Goal: Task Accomplishment & Management: Use online tool/utility

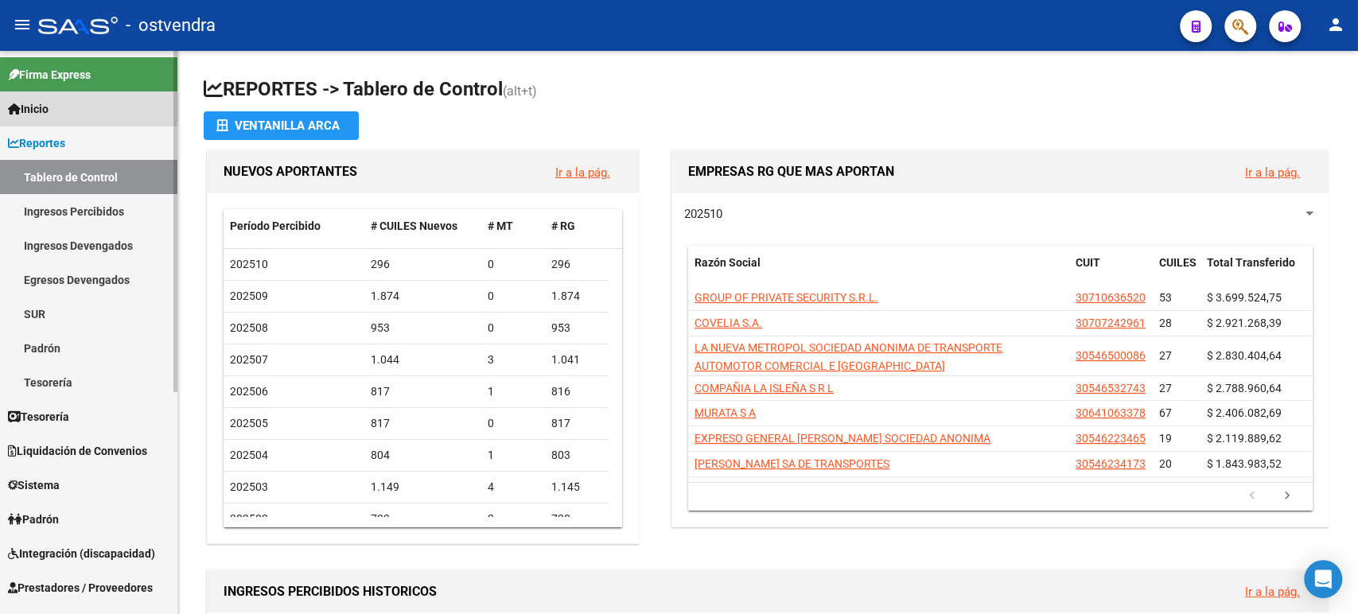
click at [66, 107] on link "Inicio" at bounding box center [88, 109] width 177 height 34
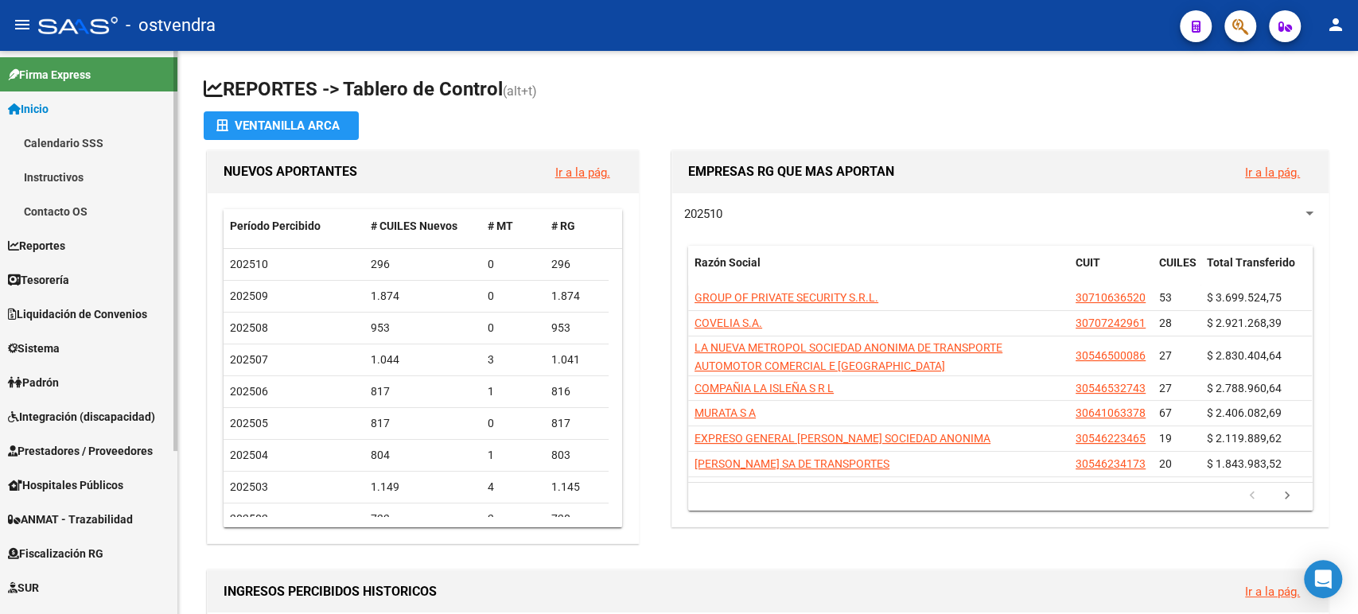
click at [83, 278] on link "Tesorería" at bounding box center [88, 280] width 177 height 34
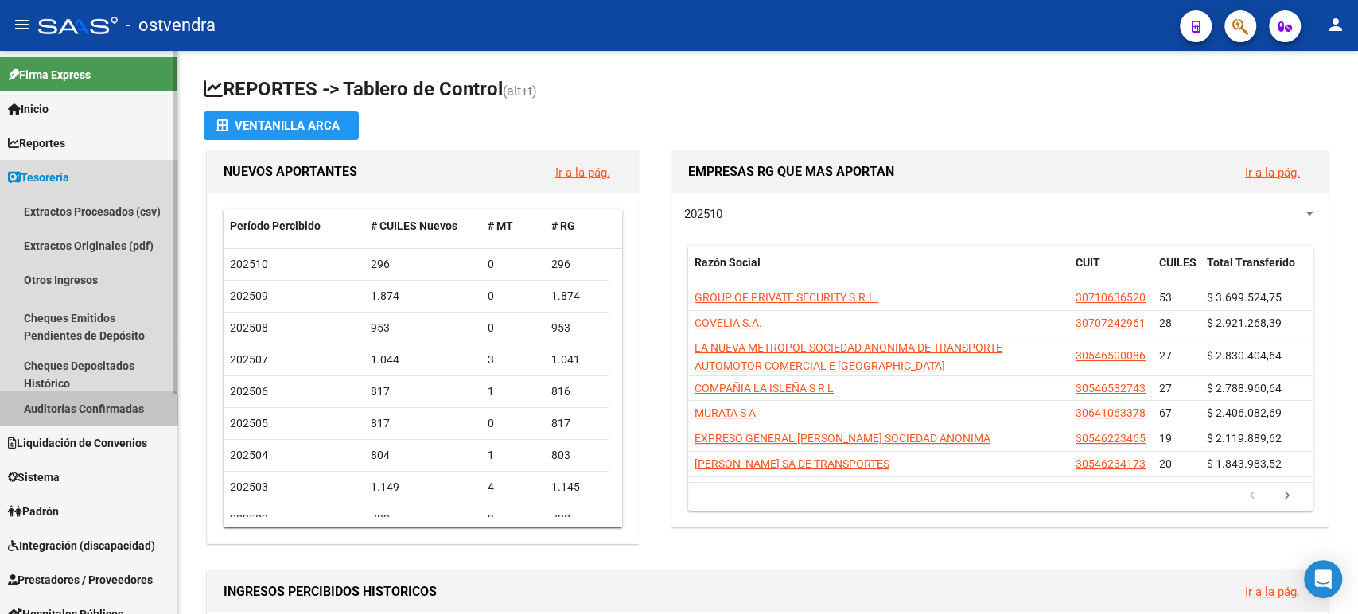
click at [71, 411] on link "Auditorías Confirmadas" at bounding box center [88, 408] width 177 height 34
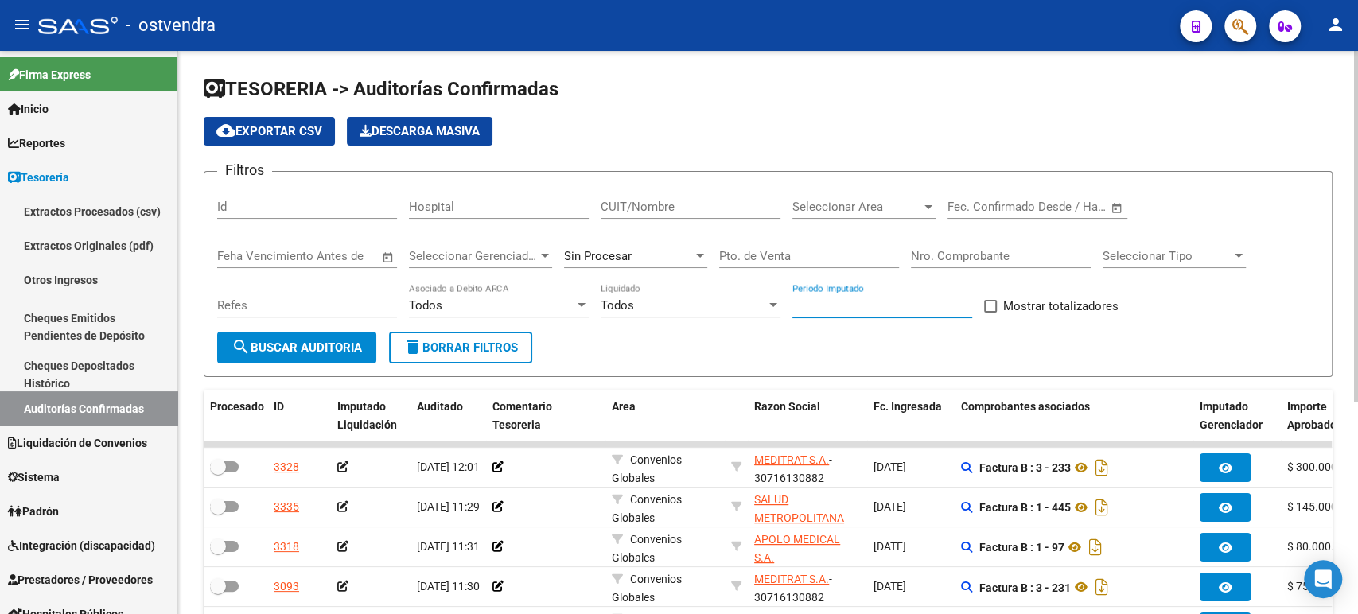
click at [807, 302] on input "Periodo Imputado" at bounding box center [882, 305] width 180 height 14
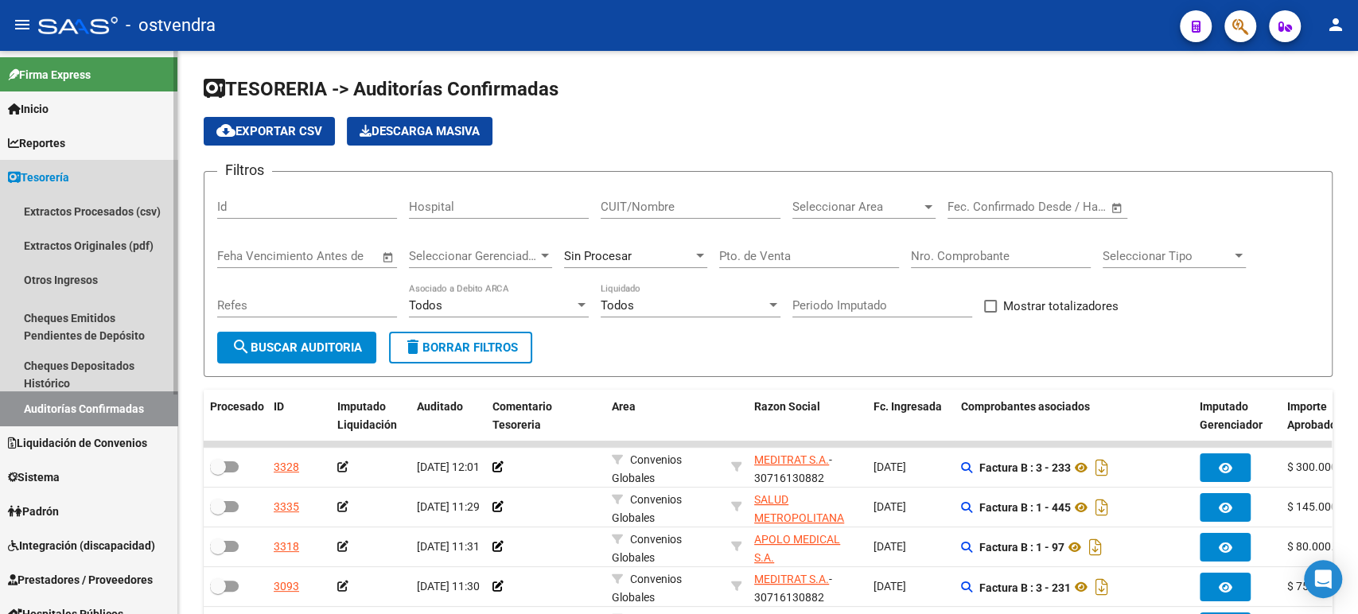
click at [69, 182] on span "Tesorería" at bounding box center [38, 178] width 61 height 18
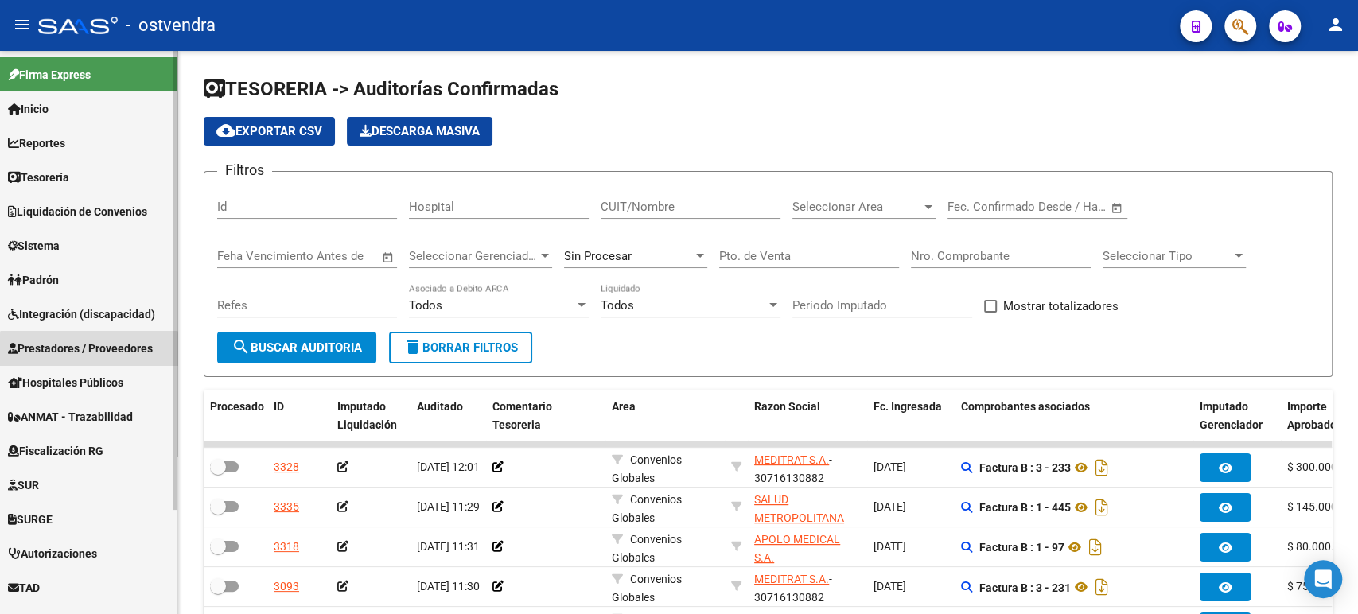
click at [89, 356] on link "Prestadores / Proveedores" at bounding box center [88, 348] width 177 height 34
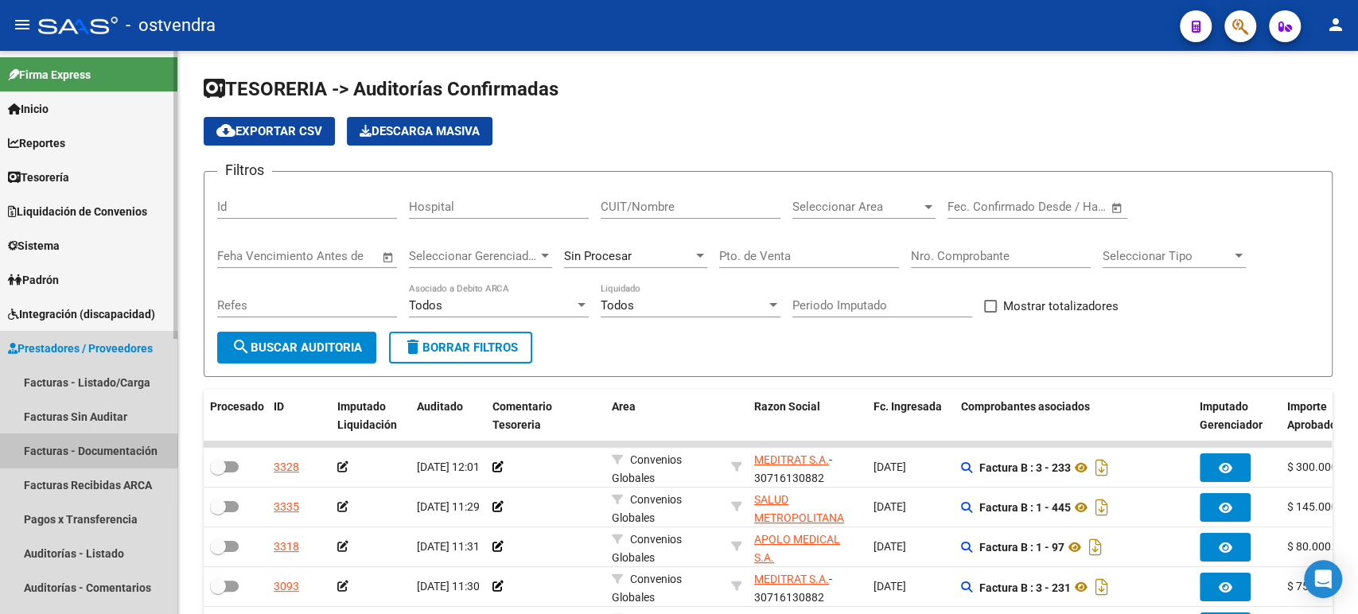
click at [87, 442] on link "Facturas - Documentación" at bounding box center [88, 451] width 177 height 34
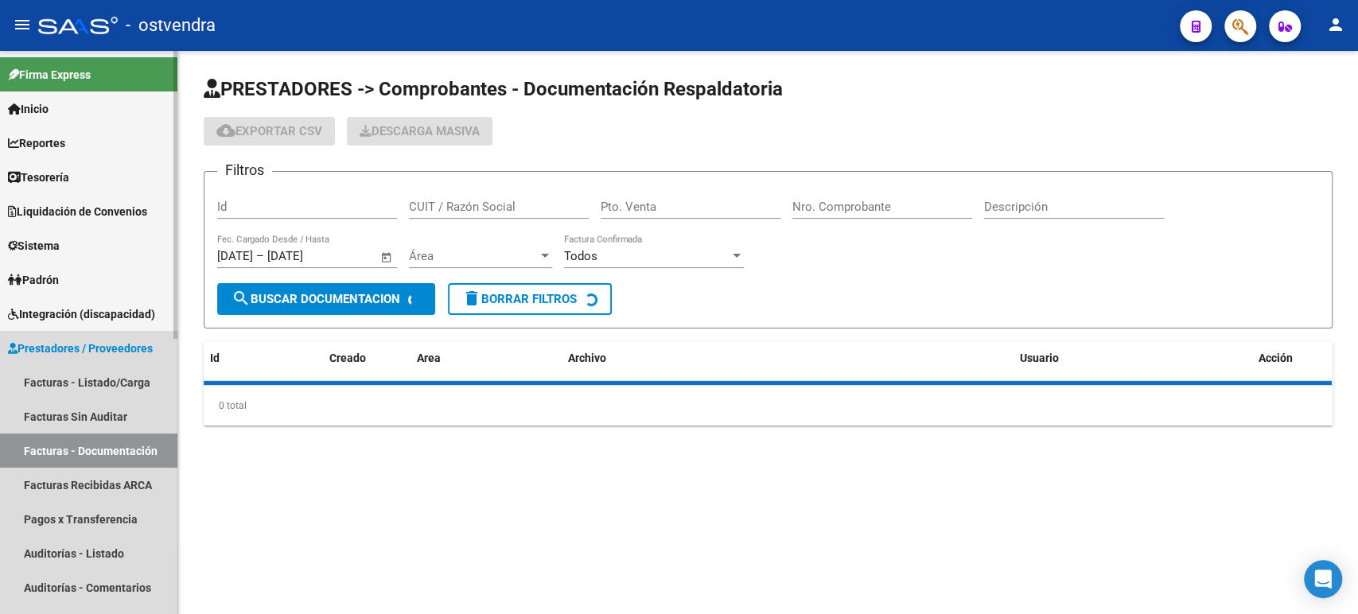
click at [79, 364] on link "Prestadores / Proveedores" at bounding box center [88, 348] width 177 height 34
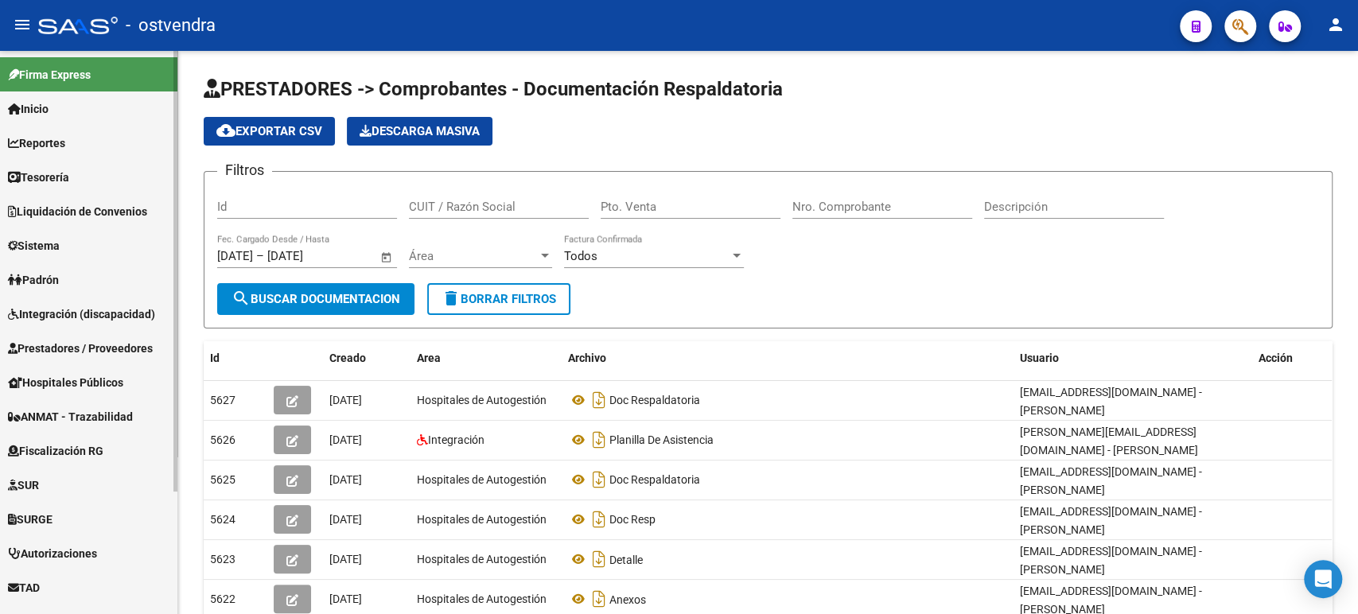
click at [80, 389] on span "Hospitales Públicos" at bounding box center [65, 383] width 115 height 18
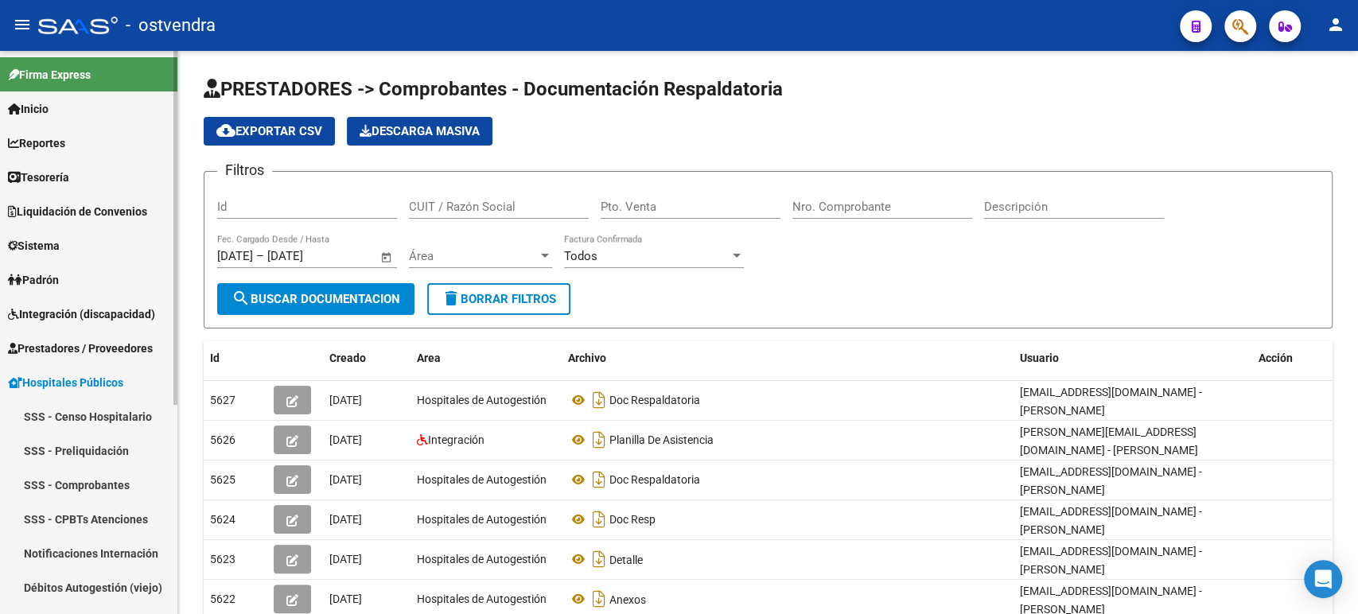
click at [68, 344] on span "Prestadores / Proveedores" at bounding box center [80, 349] width 145 height 18
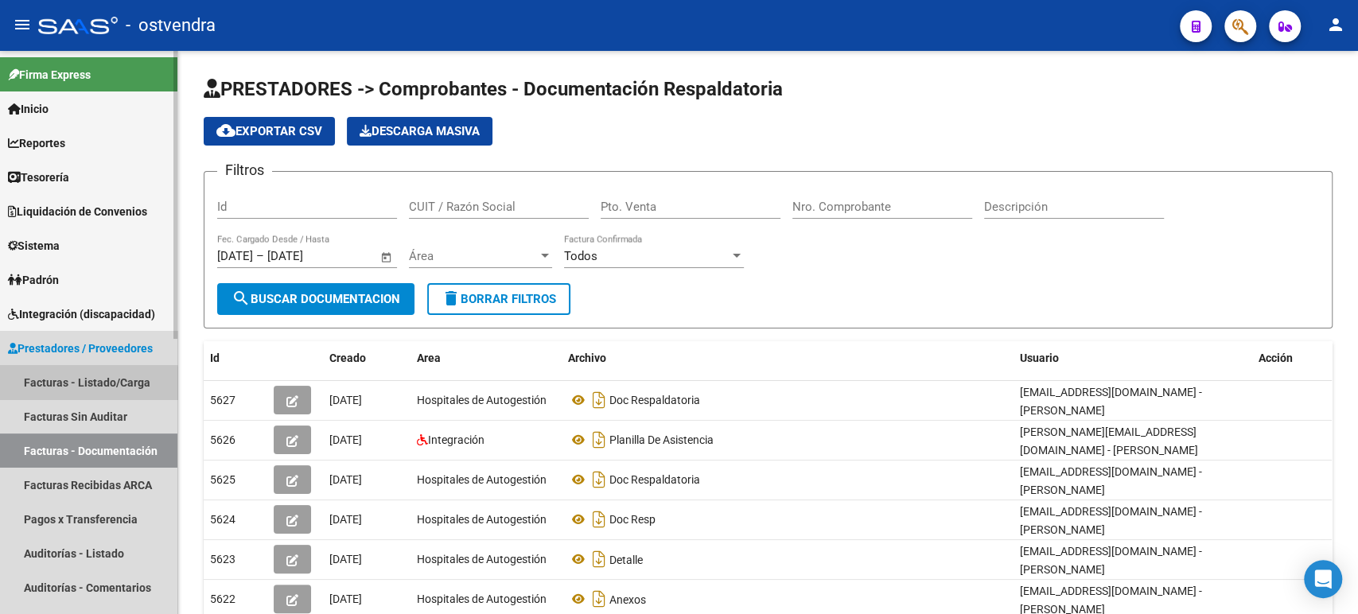
click at [81, 385] on link "Facturas - Listado/Carga" at bounding box center [88, 382] width 177 height 34
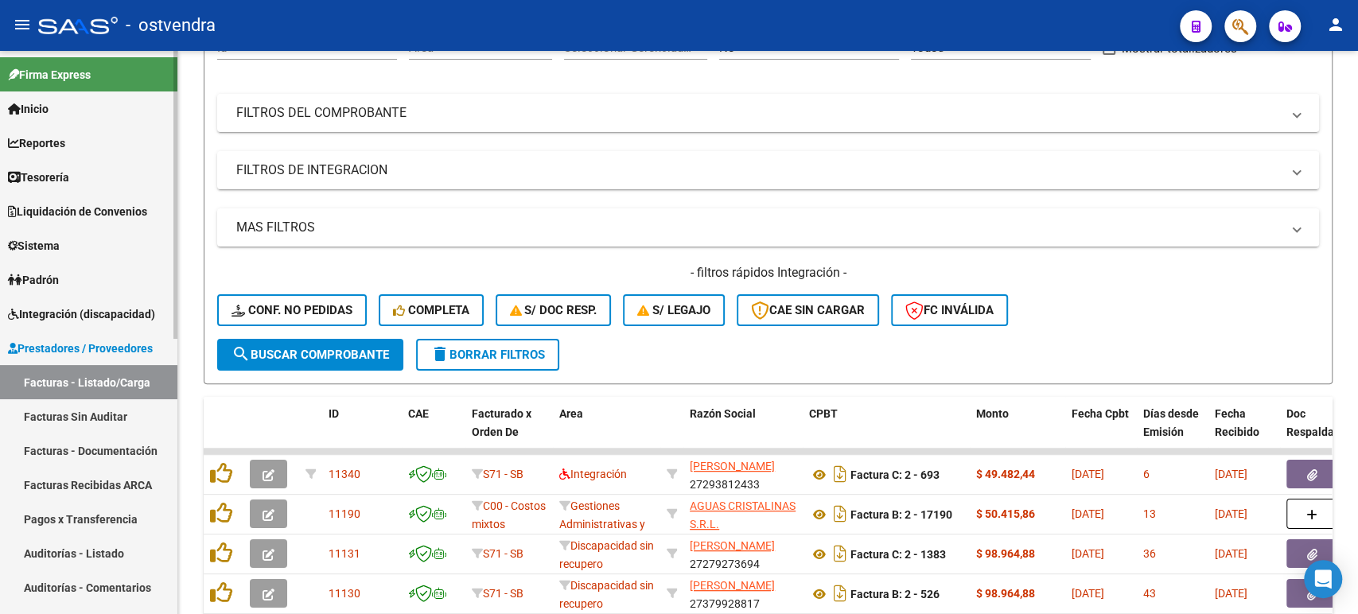
scroll to position [177, 0]
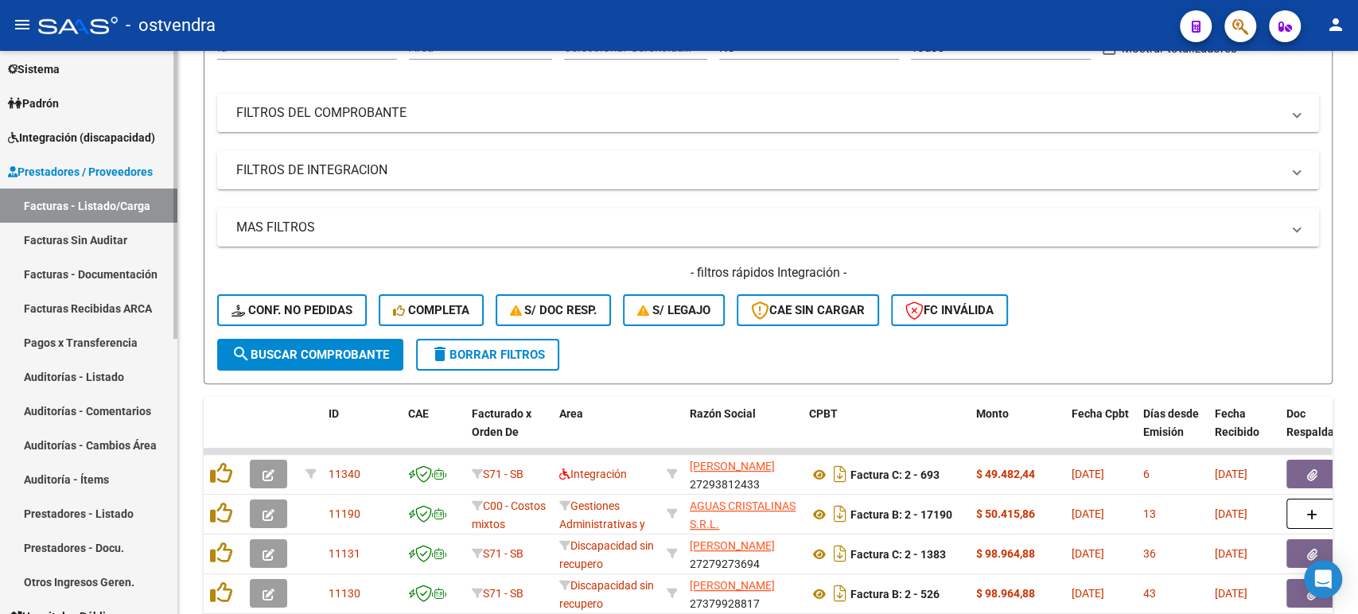
click at [65, 135] on span "Integración (discapacidad)" at bounding box center [81, 138] width 147 height 18
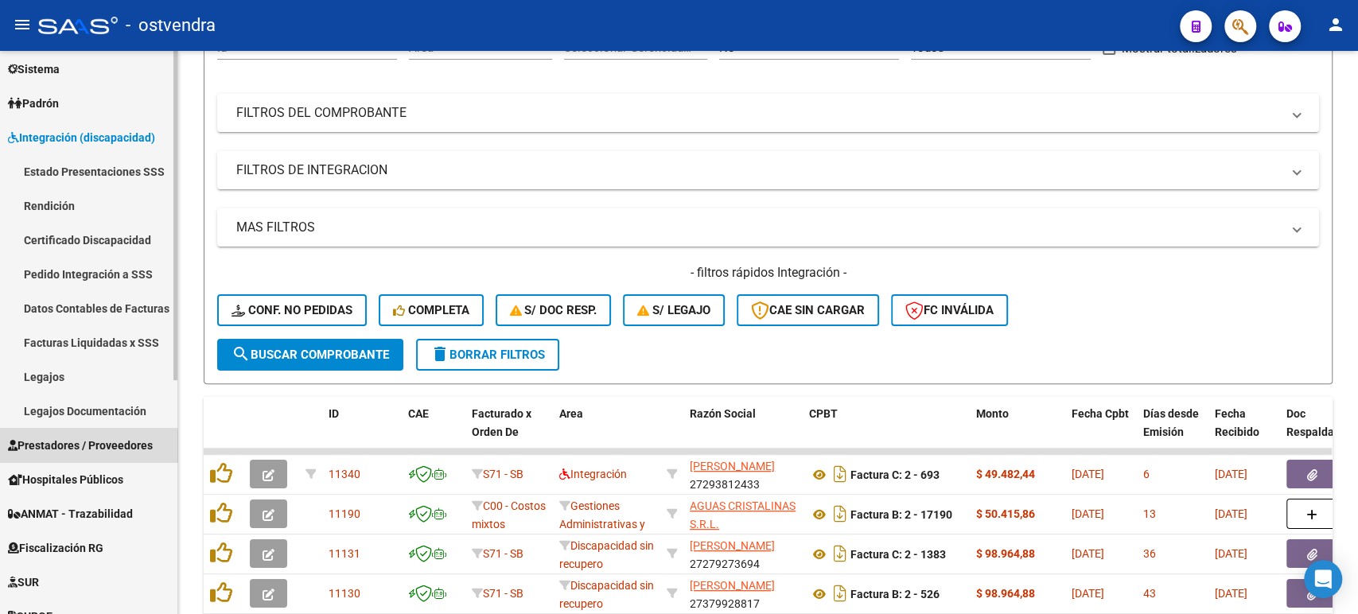
click at [57, 451] on span "Prestadores / Proveedores" at bounding box center [80, 446] width 145 height 18
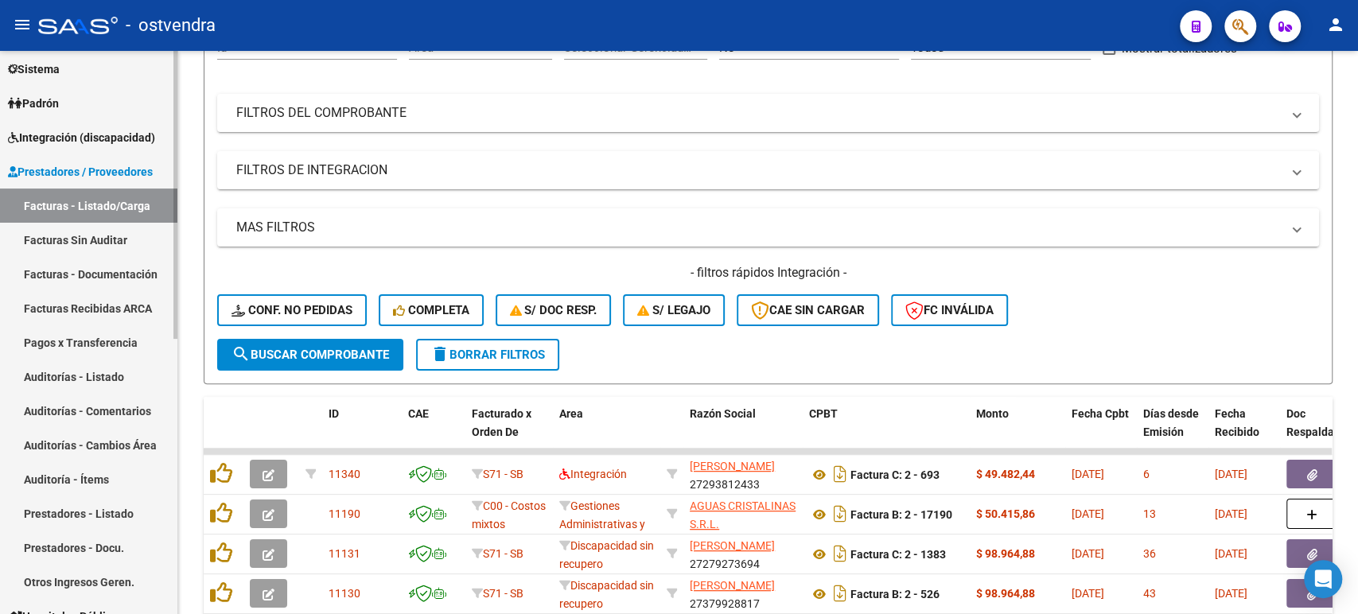
click at [67, 238] on link "Facturas Sin Auditar" at bounding box center [88, 240] width 177 height 34
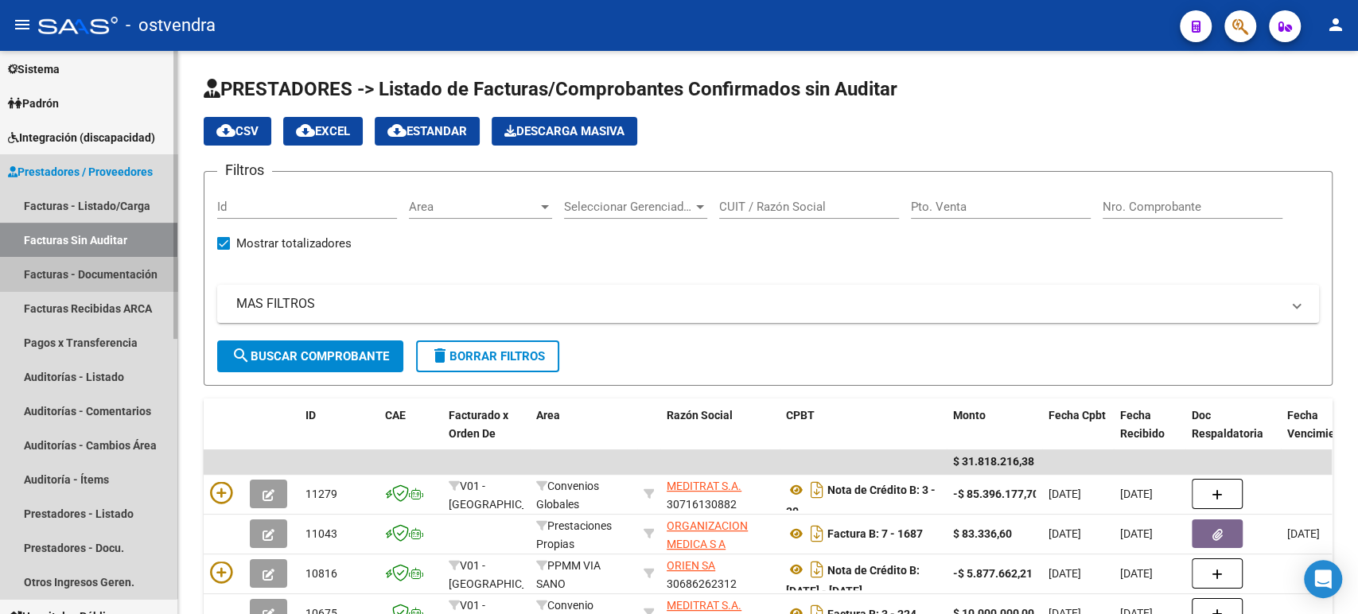
click at [76, 279] on link "Facturas - Documentación" at bounding box center [88, 274] width 177 height 34
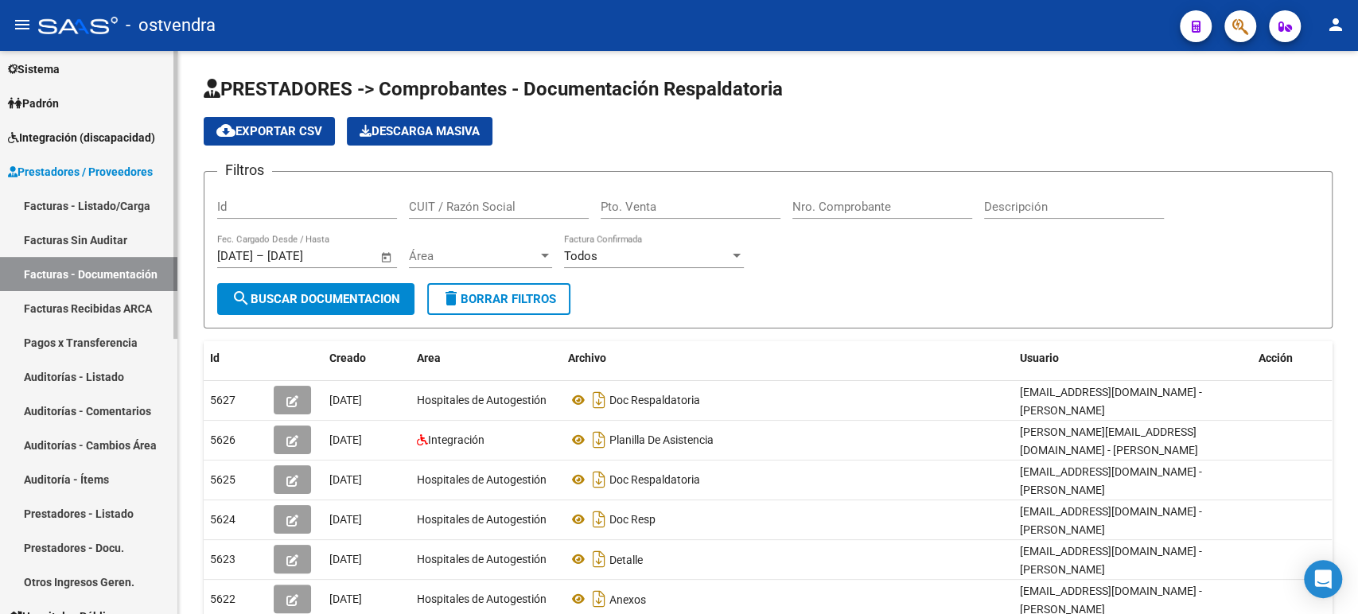
click at [107, 310] on link "Facturas Recibidas ARCA" at bounding box center [88, 308] width 177 height 34
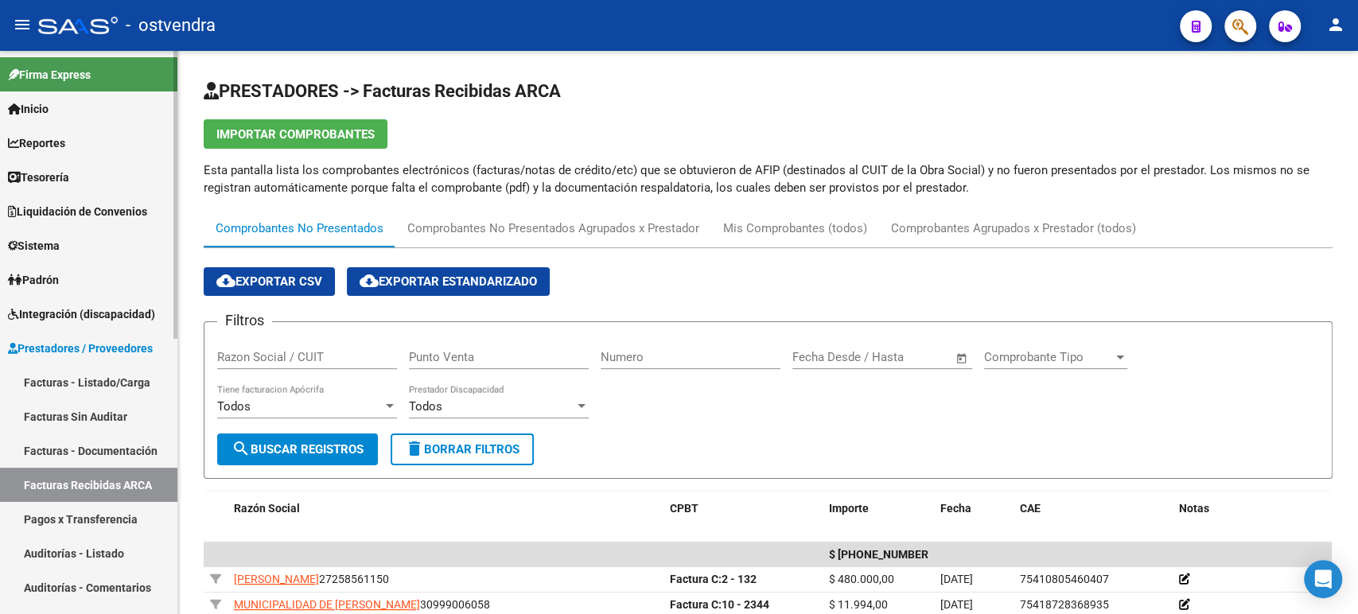
click at [60, 198] on link "Liquidación de Convenios" at bounding box center [88, 211] width 177 height 34
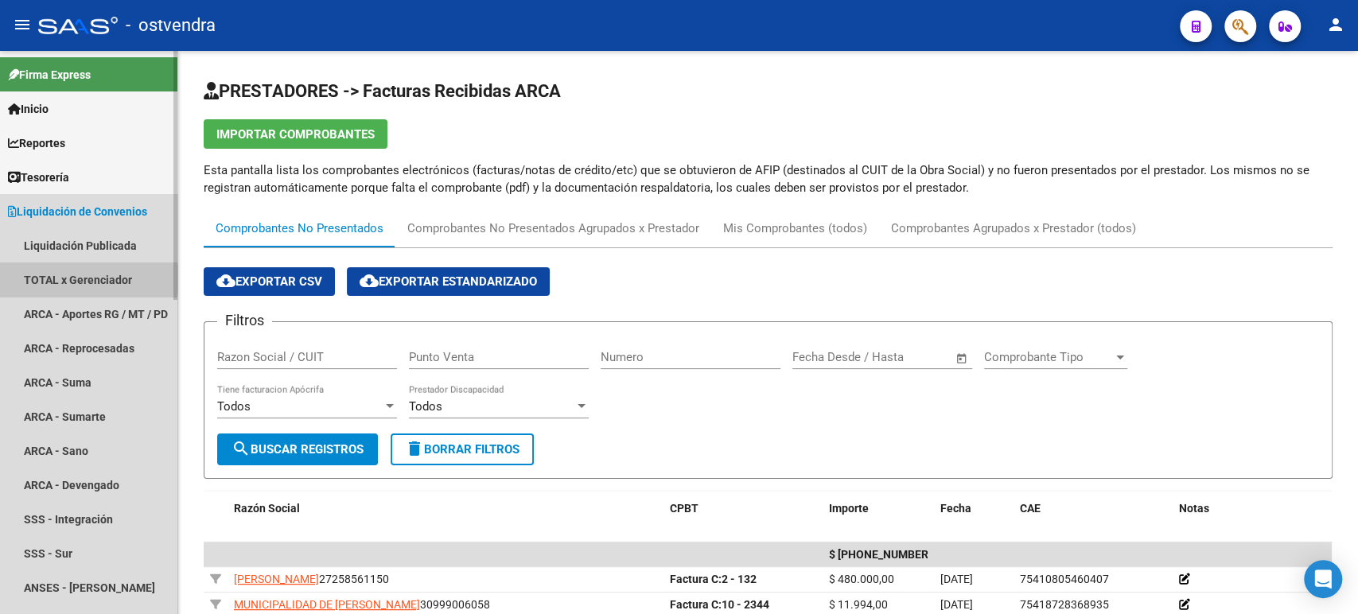
click at [72, 279] on link "TOTAL x Gerenciador" at bounding box center [88, 280] width 177 height 34
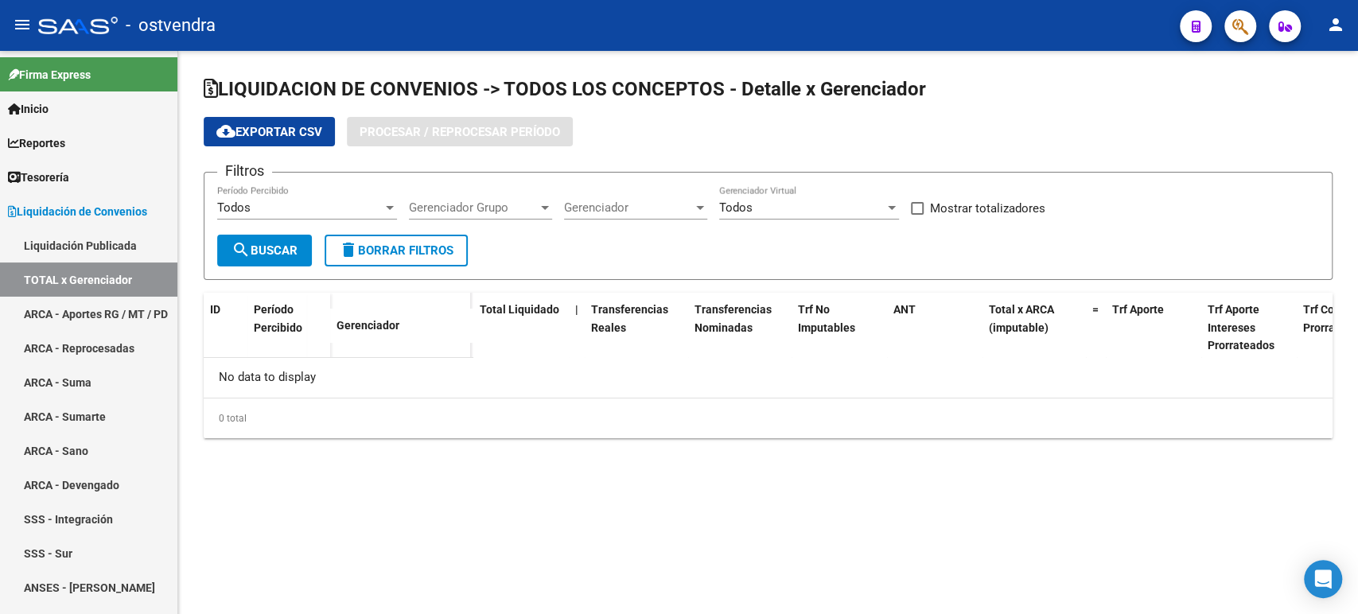
checkbox input "true"
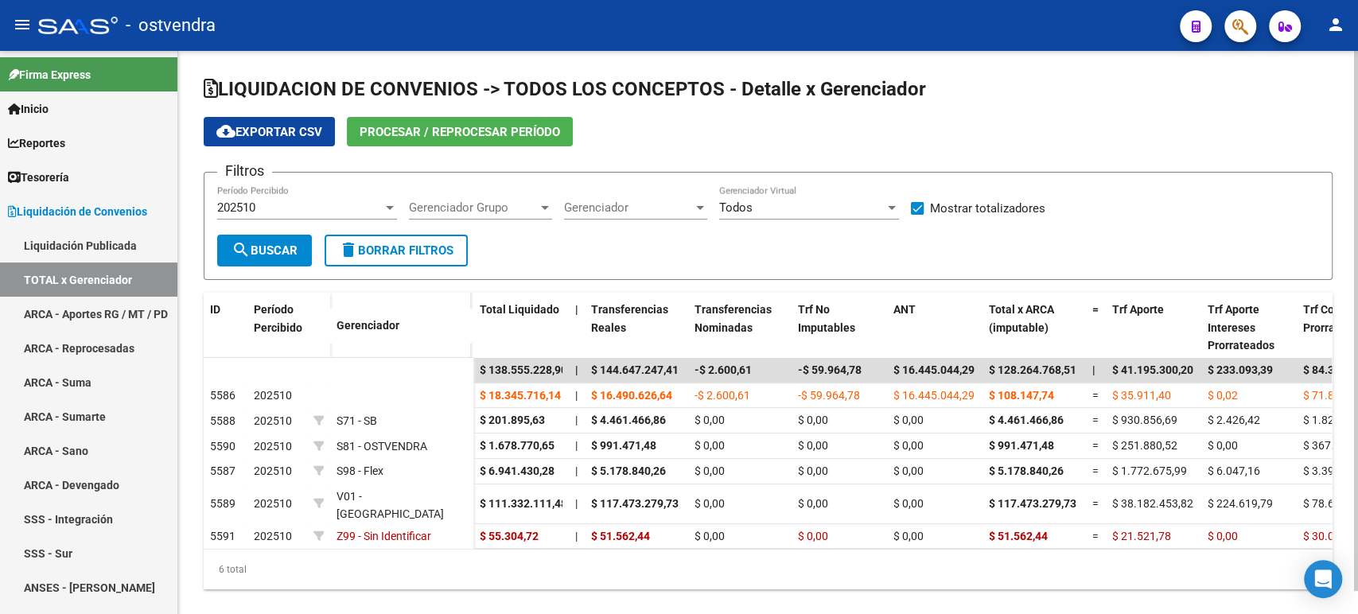
click at [387, 139] on button "Procesar / Reprocesar período" at bounding box center [460, 131] width 226 height 29
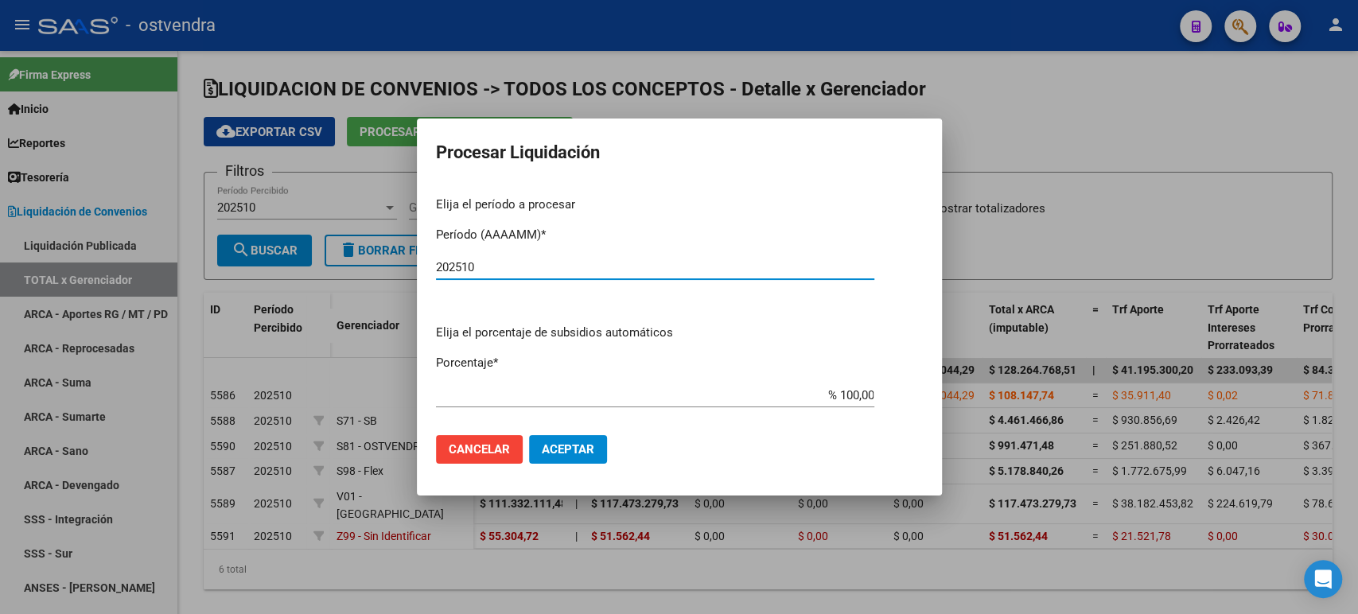
type input "202510"
click at [592, 441] on button "Aceptar" at bounding box center [568, 449] width 78 height 29
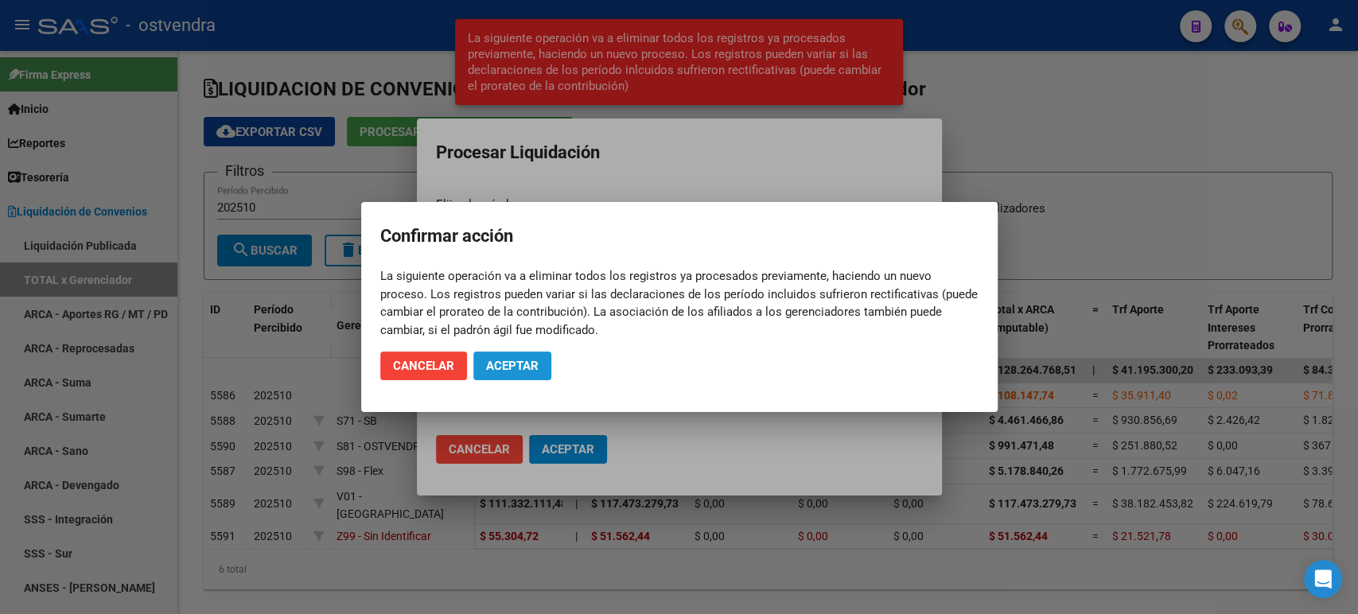
click at [541, 371] on button "Aceptar" at bounding box center [512, 366] width 78 height 29
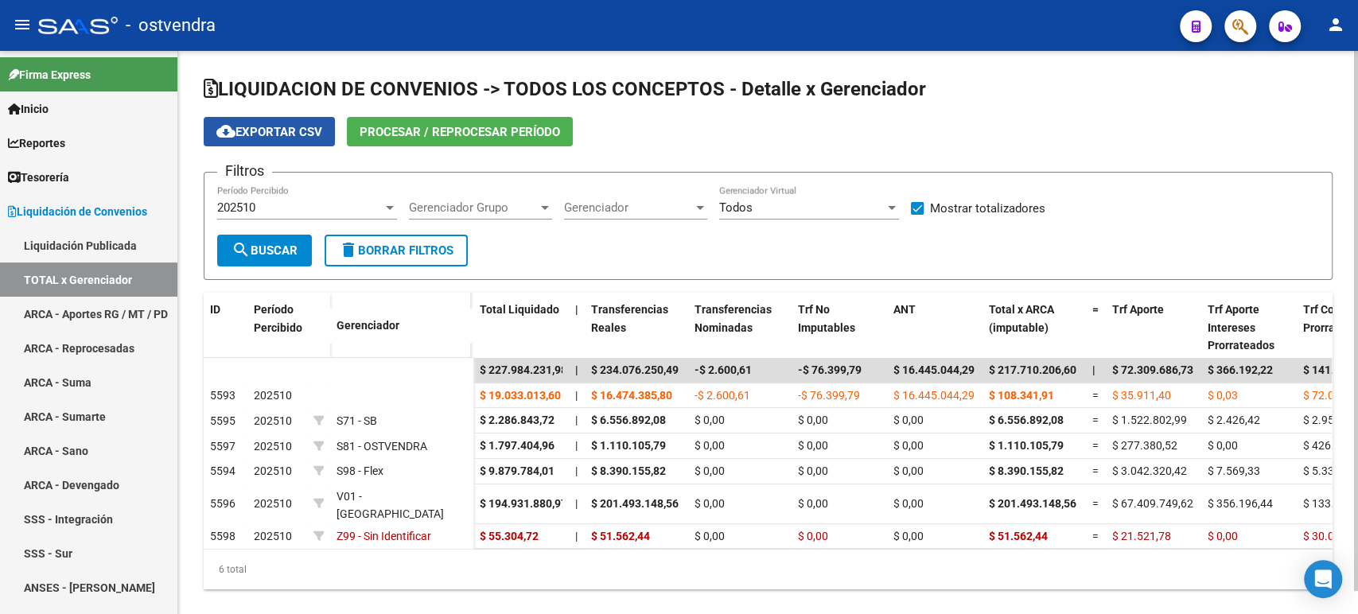
click at [283, 130] on span "cloud_download Exportar CSV" at bounding box center [269, 132] width 106 height 14
